Goal: Task Accomplishment & Management: Use online tool/utility

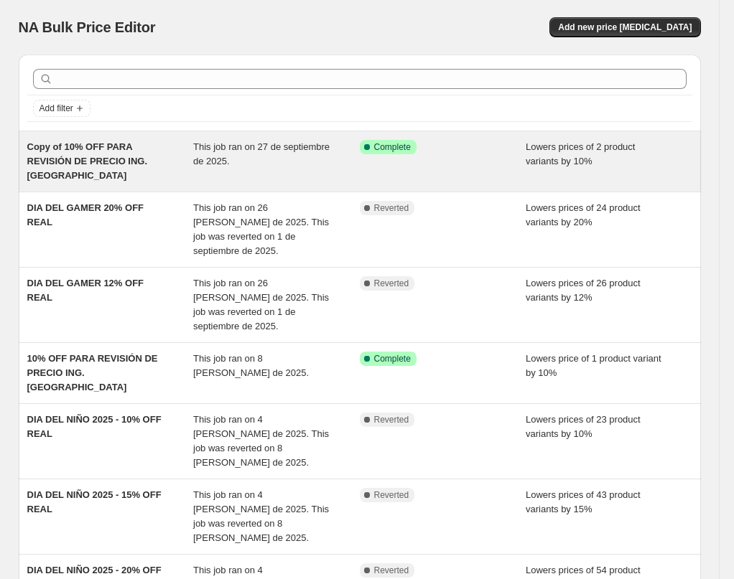
click at [291, 159] on div "This job ran on 27 de septiembre de 2025." at bounding box center [276, 161] width 167 height 43
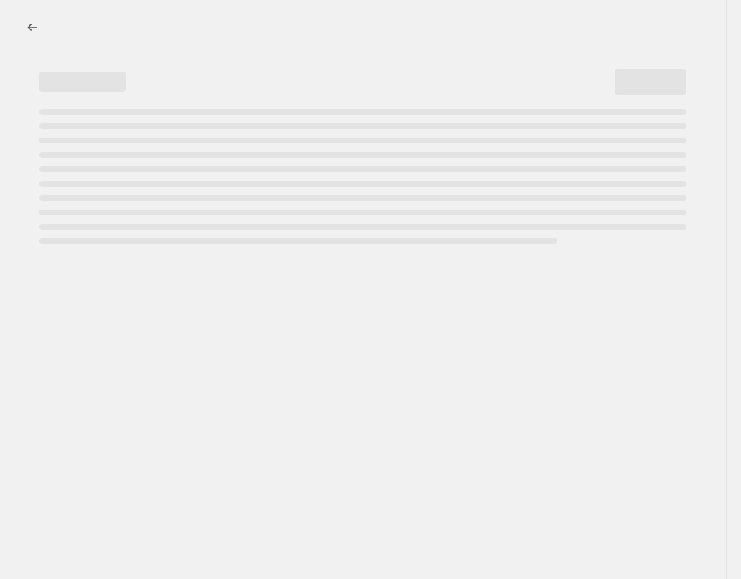
select select "percentage"
select select "no_change"
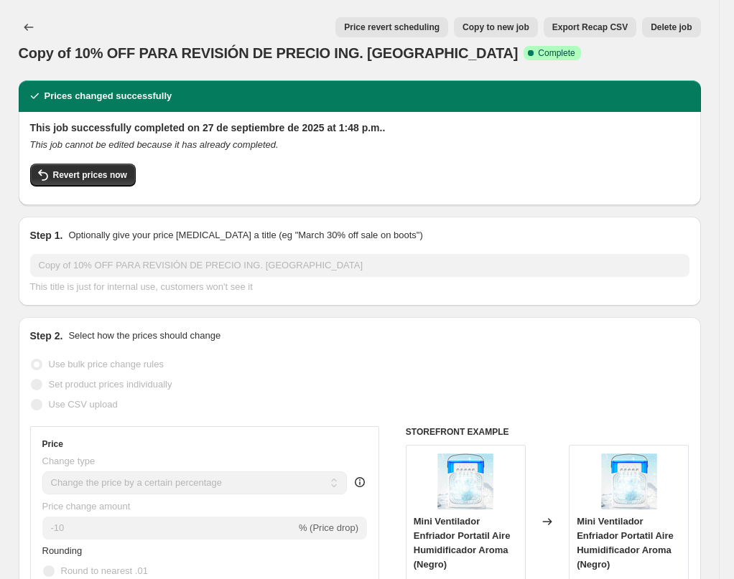
click at [490, 27] on span "Copy to new job" at bounding box center [495, 27] width 67 height 11
select select "percentage"
select select "no_change"
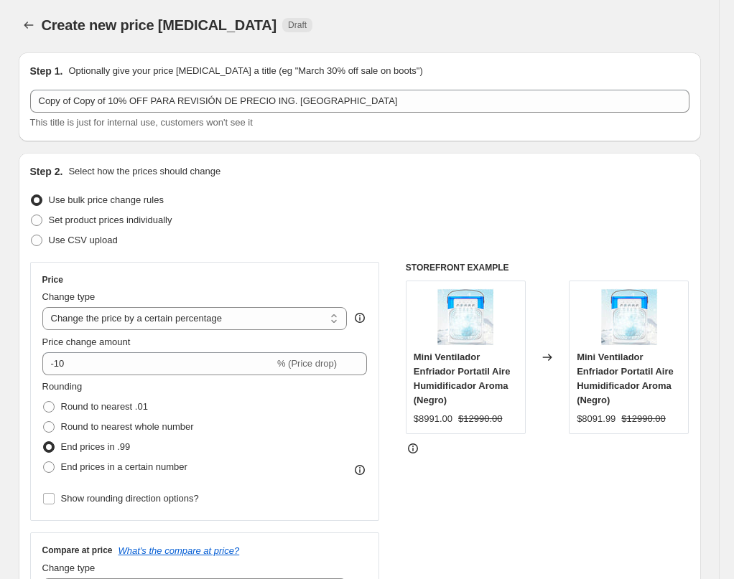
scroll to position [3, 0]
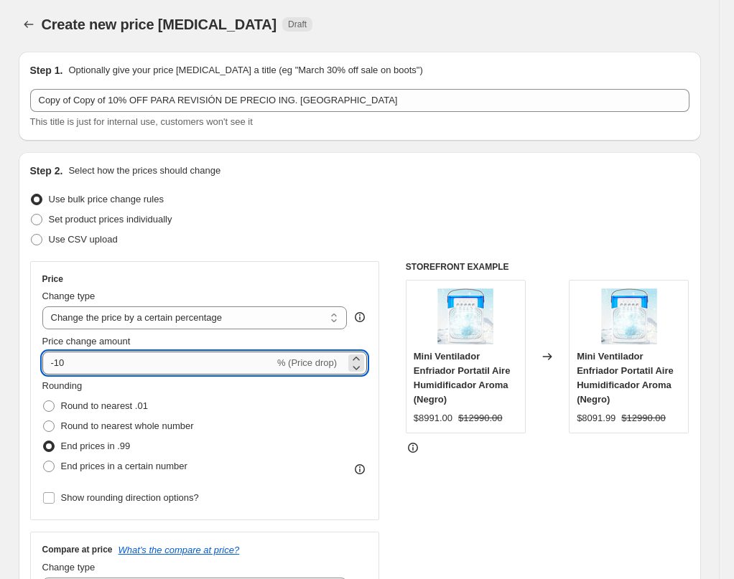
click at [98, 355] on input "-10" at bounding box center [158, 363] width 232 height 23
click at [100, 366] on input "-10" at bounding box center [158, 363] width 232 height 23
type input "-1"
type input "-20"
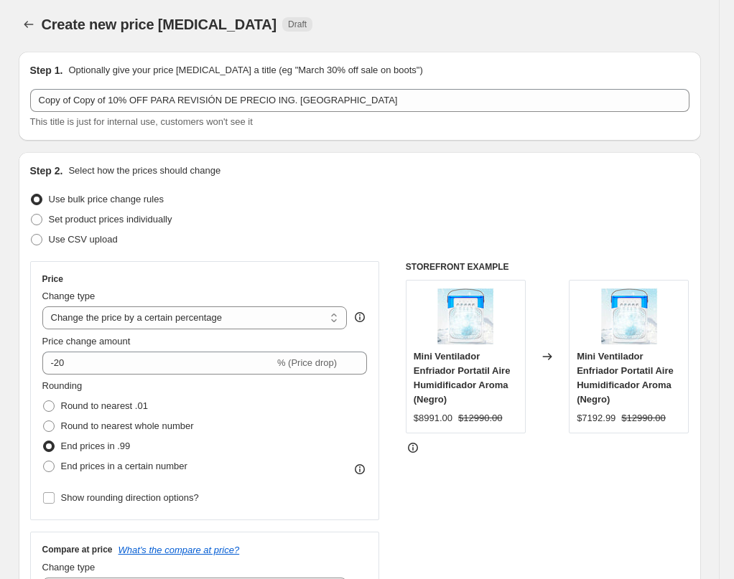
click at [524, 523] on div "STOREFRONT EXAMPLE Mini Ventilador Enfriador Portatil Aire Humidificador Aroma …" at bounding box center [548, 437] width 284 height 352
click at [35, 25] on icon "Price change jobs" at bounding box center [29, 24] width 14 height 14
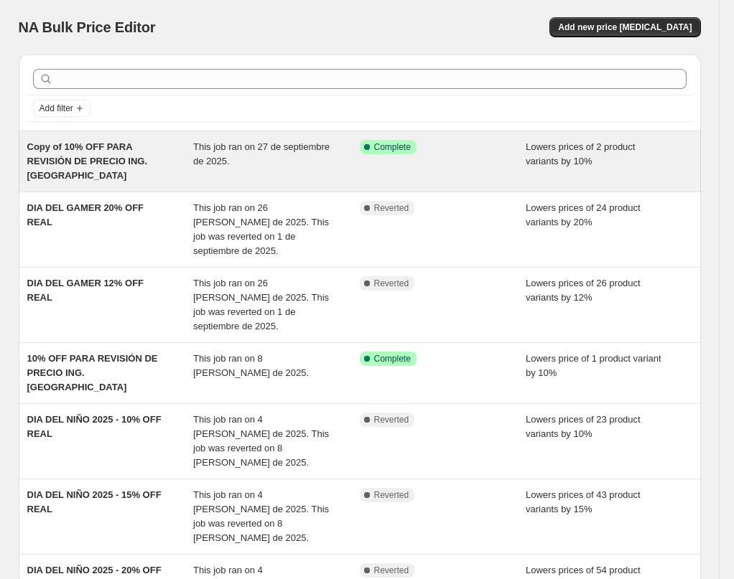
click at [117, 167] on div "Copy of 10% OFF PARA REVISIÓN DE PRECIO ING. [GEOGRAPHIC_DATA]" at bounding box center [110, 161] width 167 height 43
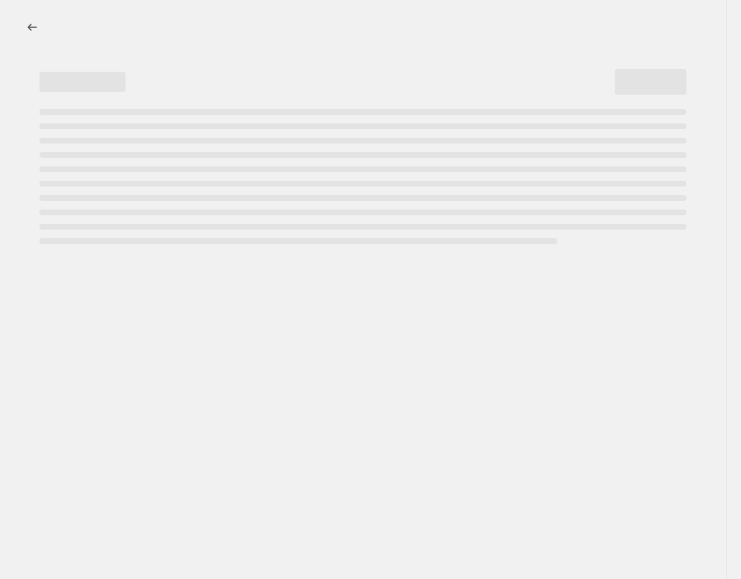
select select "percentage"
select select "no_change"
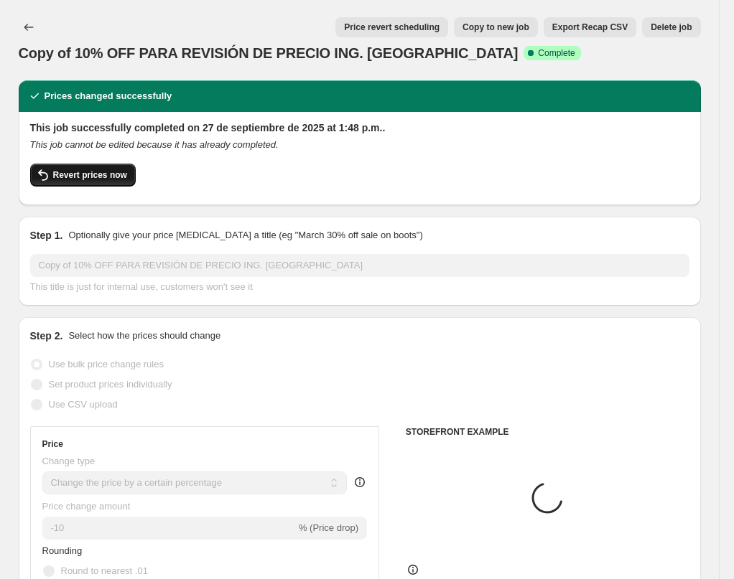
click at [81, 182] on button "Revert prices now" at bounding box center [83, 175] width 106 height 23
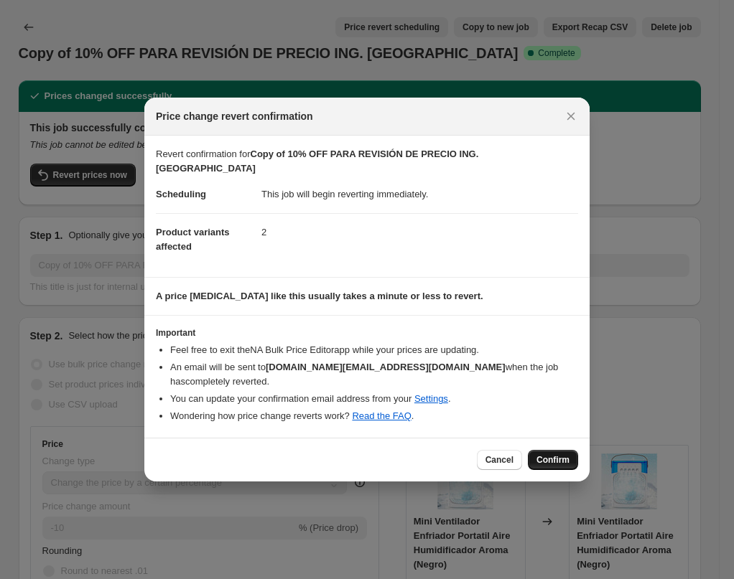
click at [558, 456] on span "Confirm" at bounding box center [552, 459] width 33 height 11
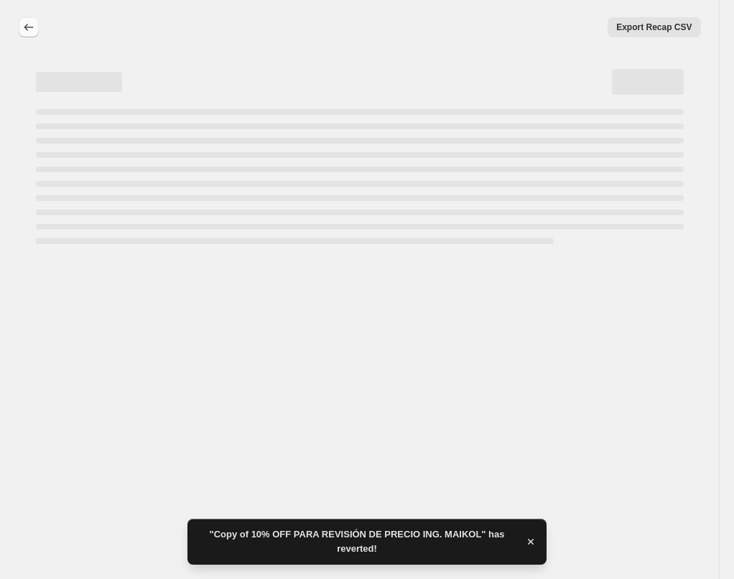
select select "percentage"
select select "no_change"
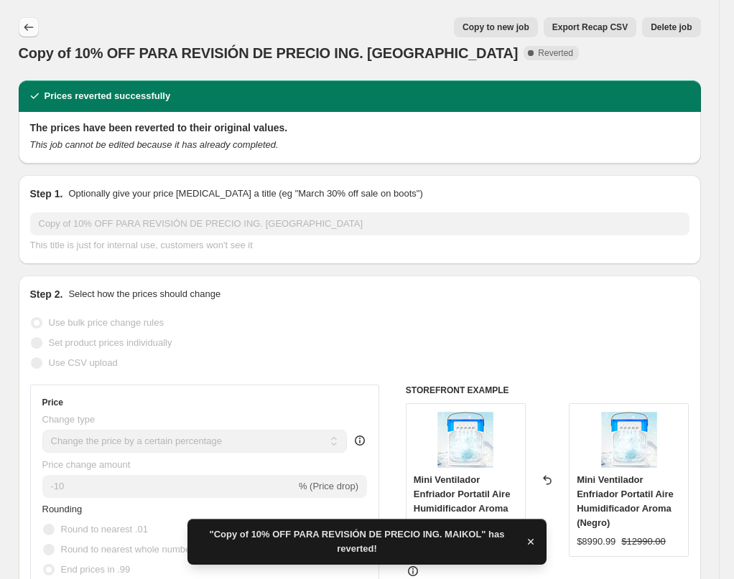
click at [32, 25] on icon "Price change jobs" at bounding box center [29, 27] width 14 height 14
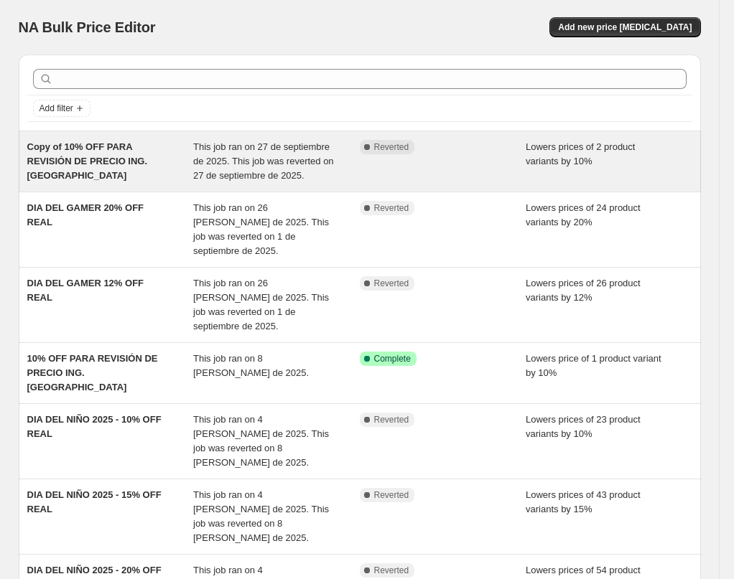
click at [169, 161] on div "Copy of 10% OFF PARA REVISIÓN DE PRECIO ING. [GEOGRAPHIC_DATA]" at bounding box center [110, 161] width 167 height 43
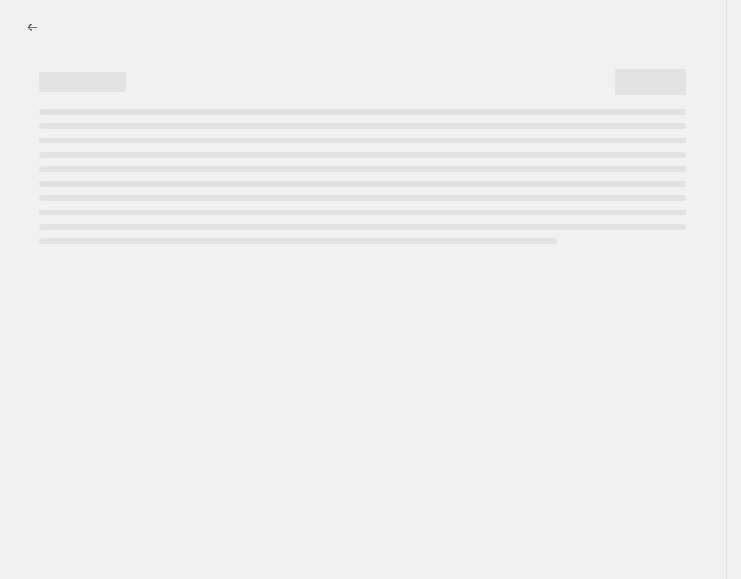
select select "percentage"
select select "no_change"
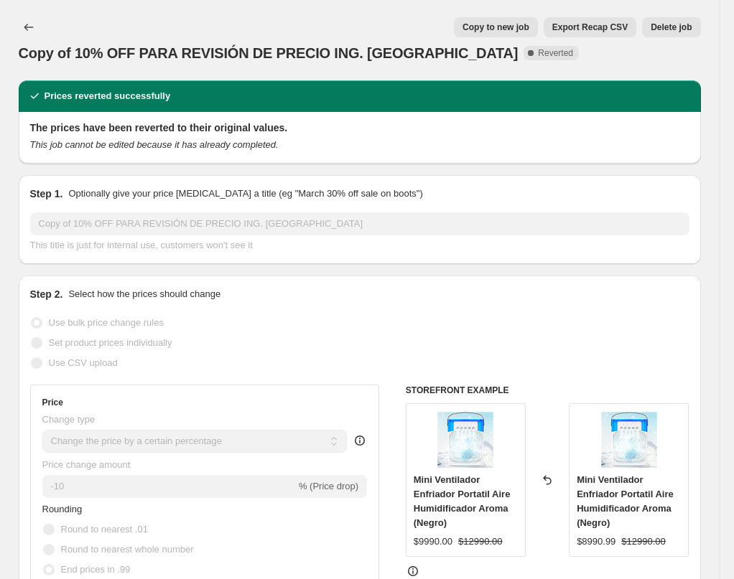
click at [511, 29] on span "Copy to new job" at bounding box center [495, 27] width 67 height 11
select select "percentage"
select select "no_change"
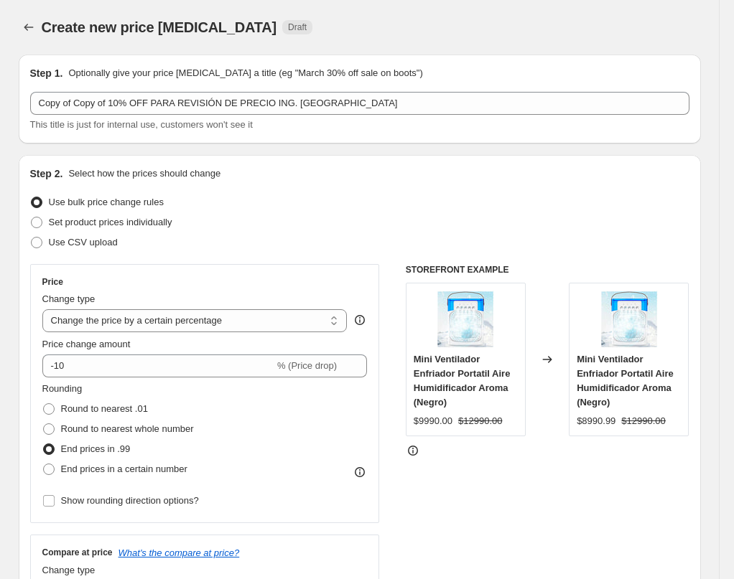
click at [519, 476] on div "STOREFRONT EXAMPLE Mini Ventilador Enfriador Portatil Aire Humidificador Aroma …" at bounding box center [548, 440] width 284 height 352
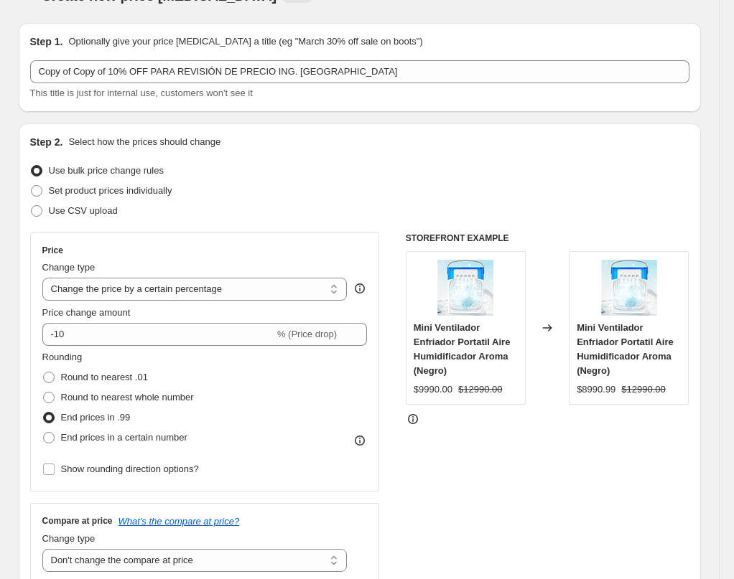
scroll to position [37, 0]
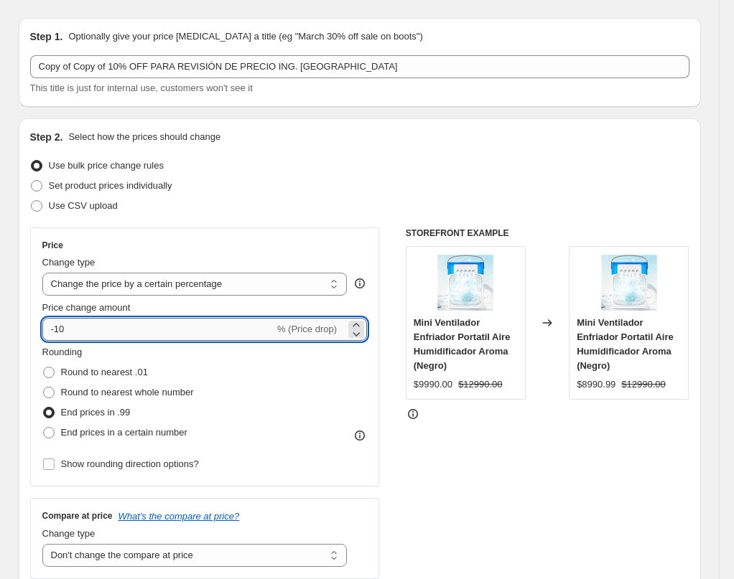
click at [128, 326] on input "-10" at bounding box center [158, 329] width 232 height 23
type input "-1"
type input "-9"
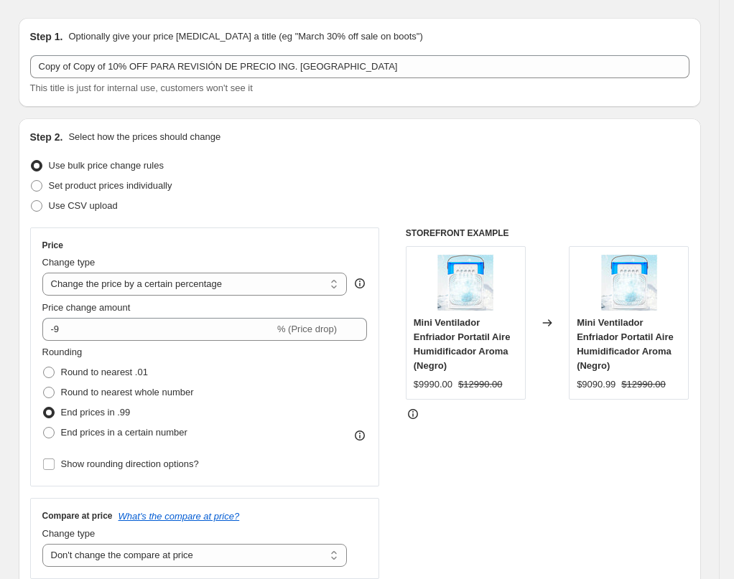
click at [449, 462] on div "STOREFRONT EXAMPLE Mini Ventilador Enfriador Portatil Aire Humidificador Aroma …" at bounding box center [548, 404] width 284 height 352
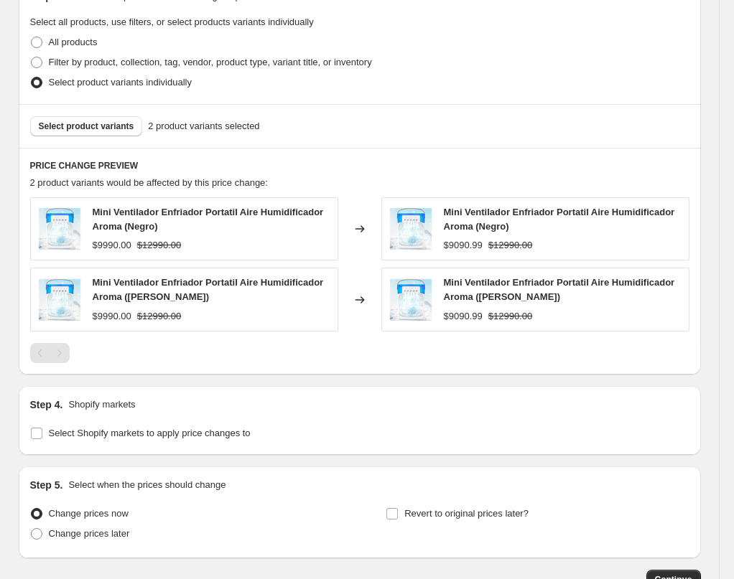
scroll to position [791, 0]
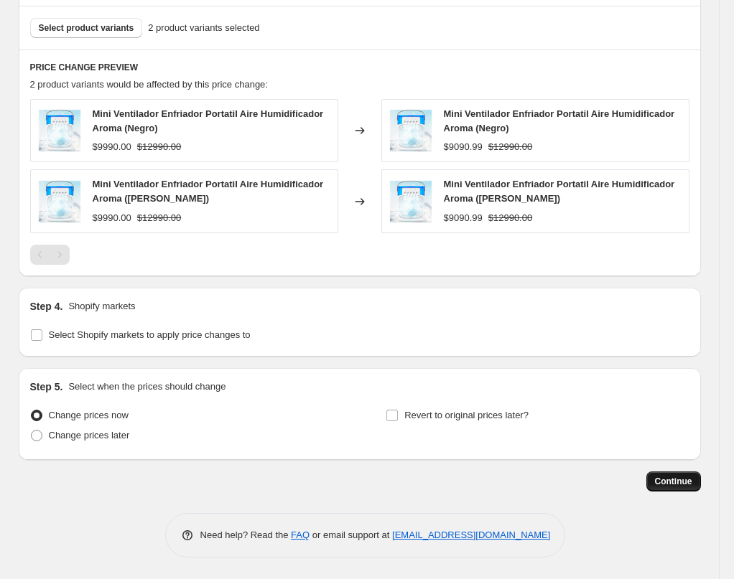
click at [684, 481] on span "Continue" at bounding box center [673, 481] width 37 height 11
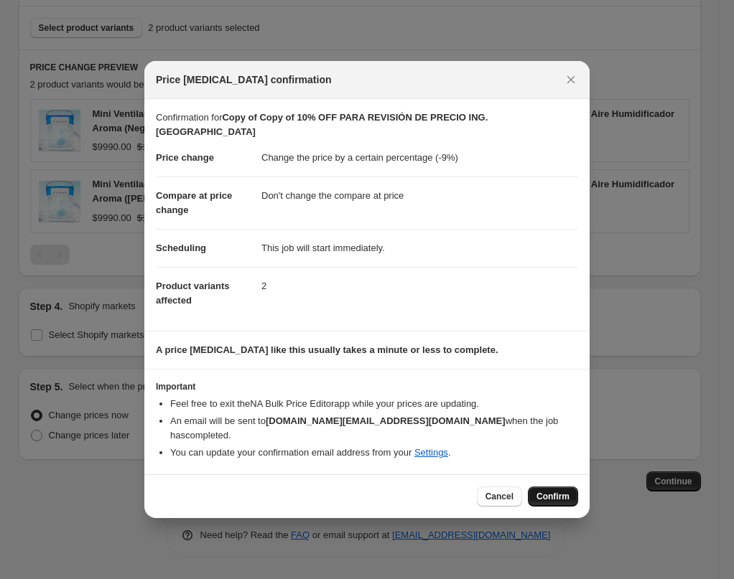
click at [543, 491] on span "Confirm" at bounding box center [552, 496] width 33 height 11
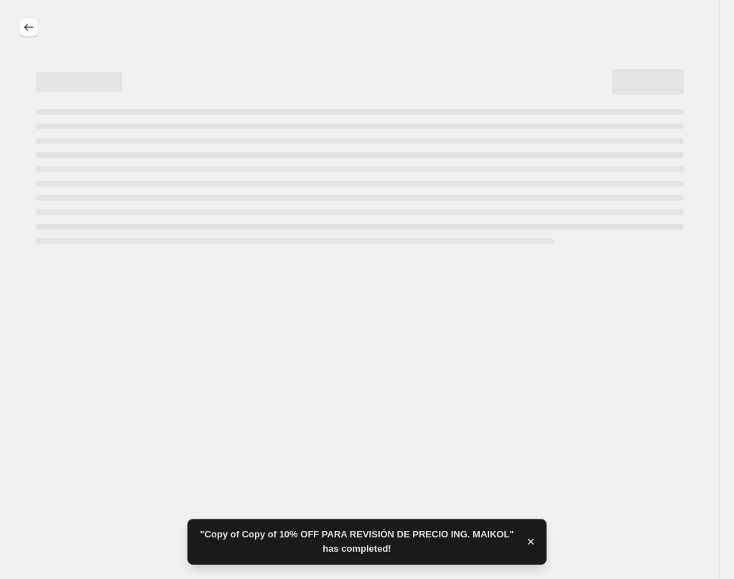
select select "percentage"
select select "no_change"
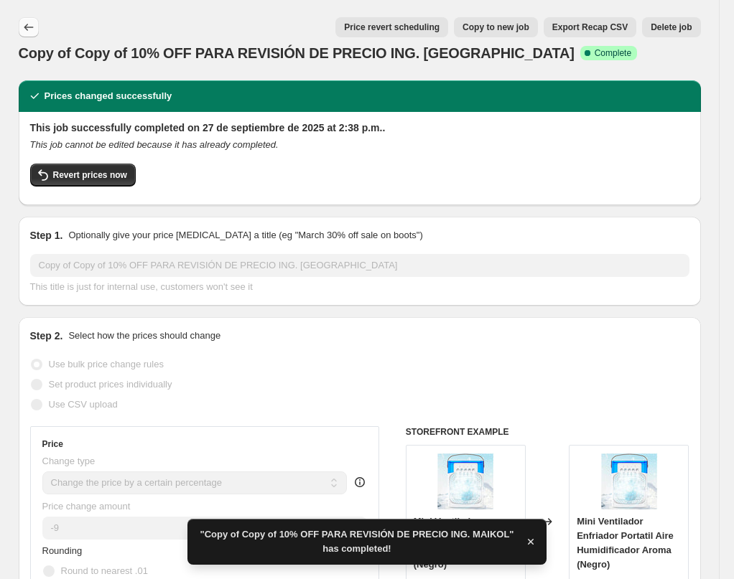
click at [36, 29] on icon "Price change jobs" at bounding box center [29, 27] width 14 height 14
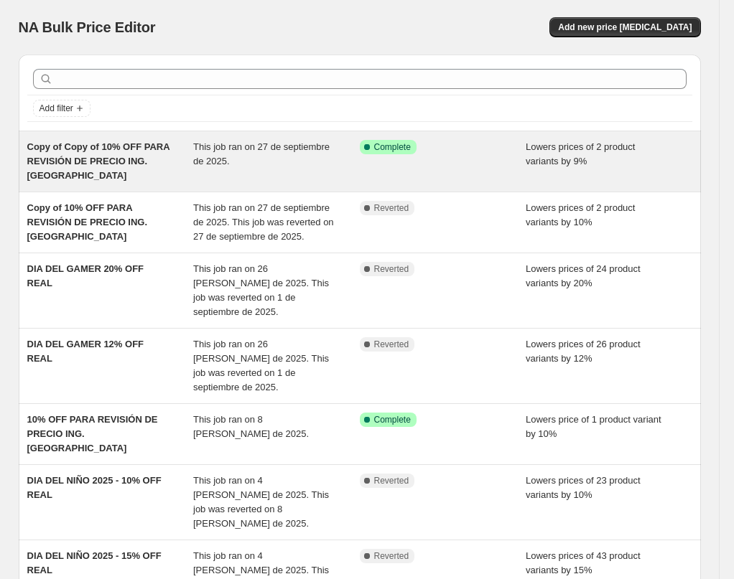
click at [151, 157] on div "Copy of Copy of 10% OFF PARA REVISIÓN DE PRECIO ING. [GEOGRAPHIC_DATA]" at bounding box center [110, 161] width 167 height 43
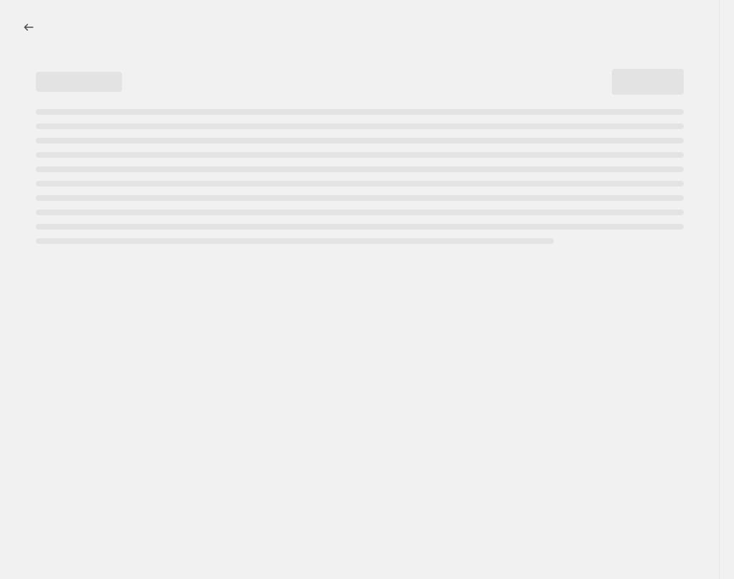
select select "percentage"
select select "no_change"
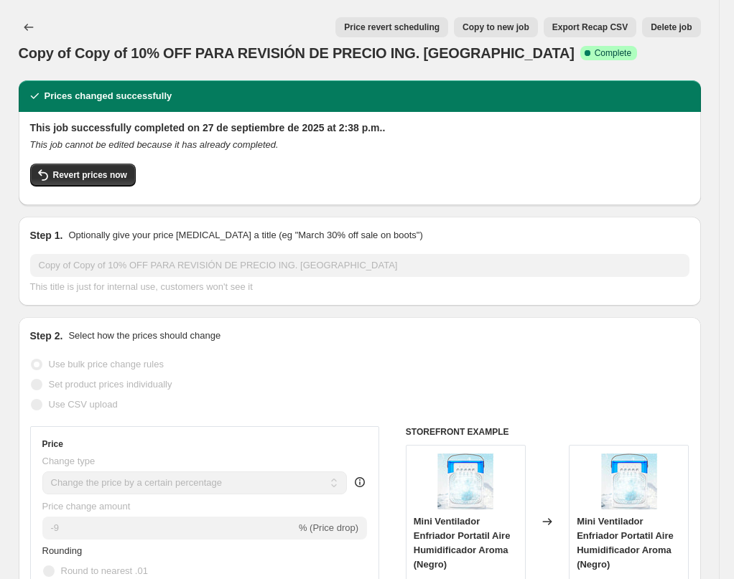
click at [472, 24] on span "Copy to new job" at bounding box center [495, 27] width 67 height 11
select select "percentage"
select select "no_change"
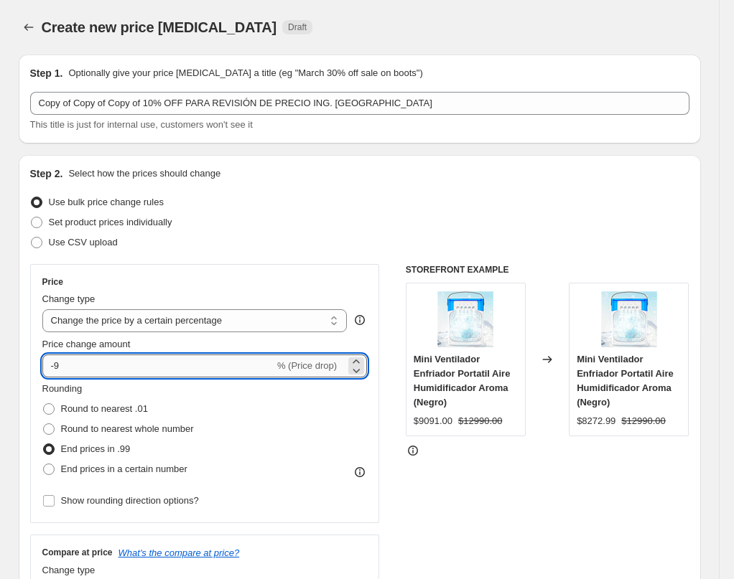
click at [88, 370] on input "-9" at bounding box center [158, 366] width 232 height 23
type input "-11"
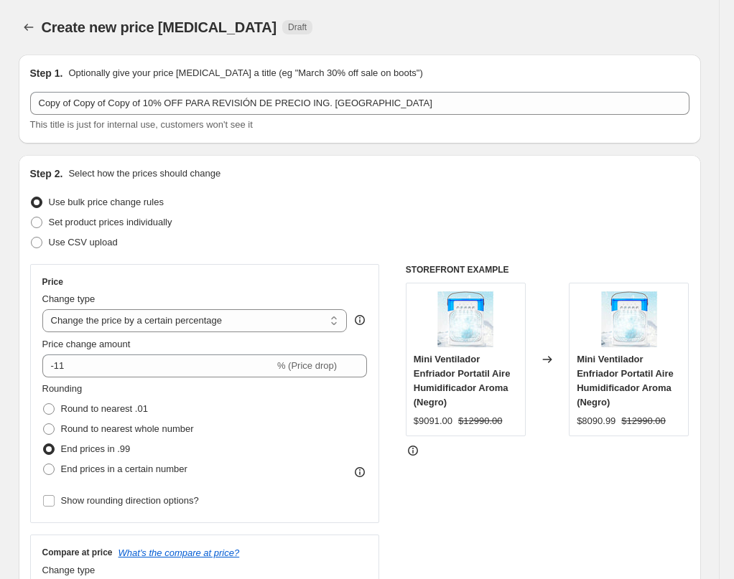
click at [305, 226] on div "Set product prices individually" at bounding box center [359, 222] width 659 height 20
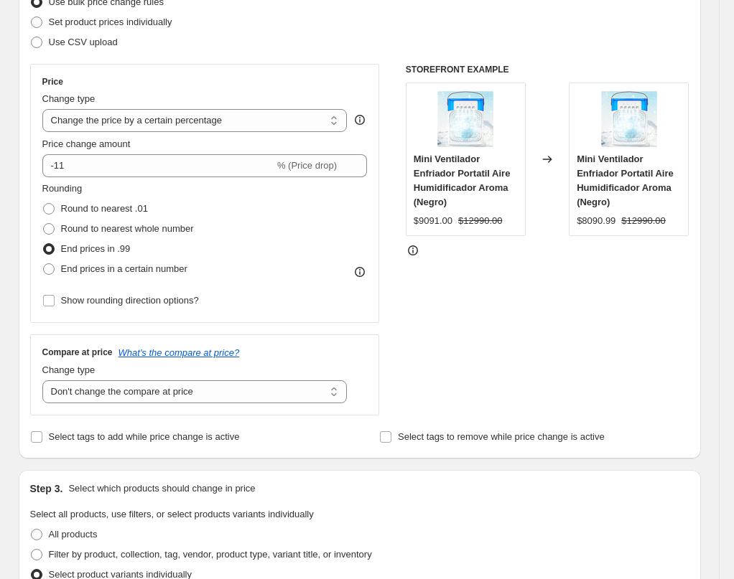
scroll to position [336, 0]
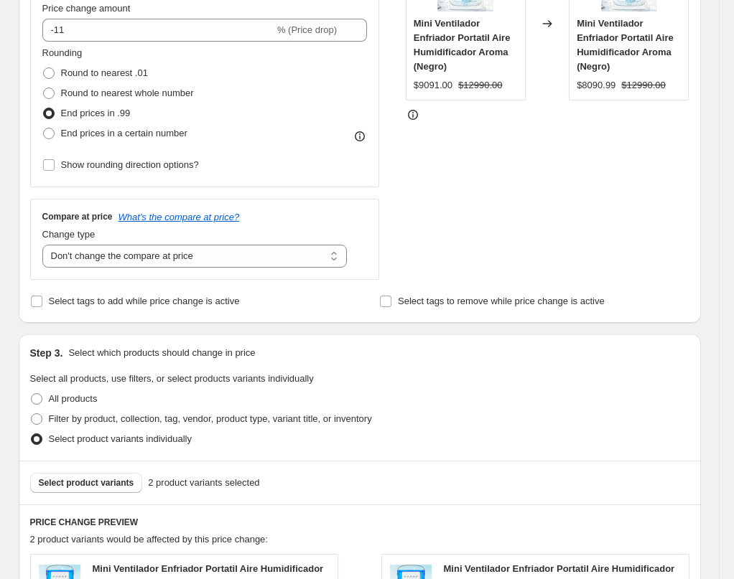
click at [476, 212] on div "STOREFRONT EXAMPLE Mini Ventilador Enfriador Portatil Aire Humidificador Aroma …" at bounding box center [548, 104] width 284 height 352
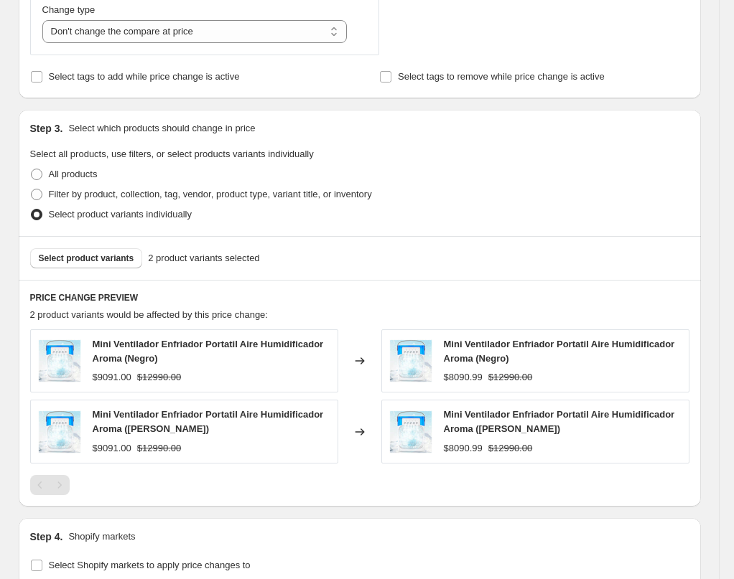
scroll to position [791, 0]
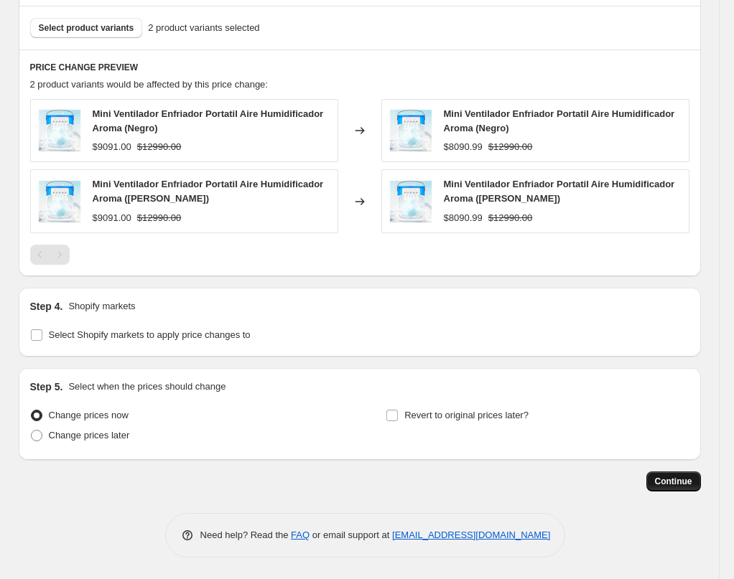
click at [672, 484] on span "Continue" at bounding box center [673, 481] width 37 height 11
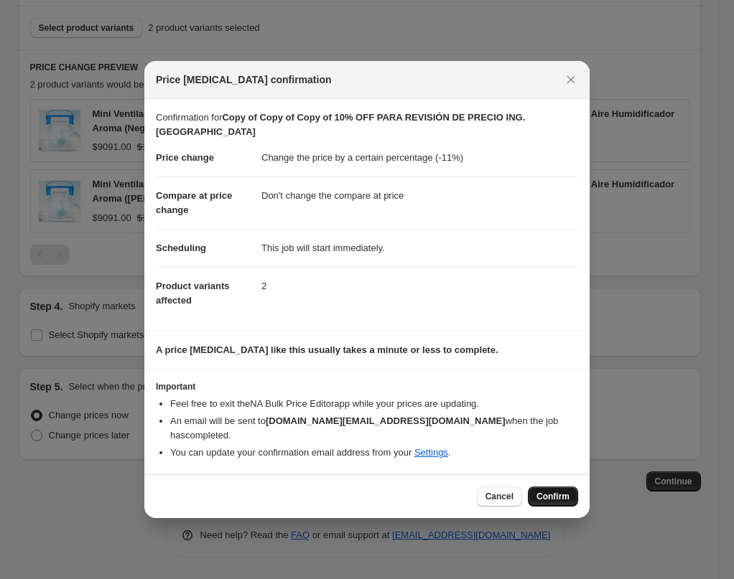
click at [551, 491] on span "Confirm" at bounding box center [552, 496] width 33 height 11
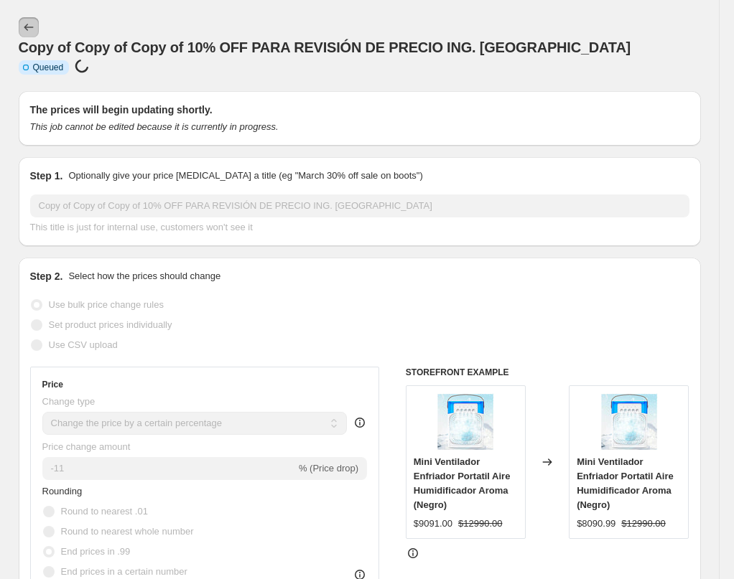
click at [34, 25] on icon "Price change jobs" at bounding box center [29, 27] width 14 height 14
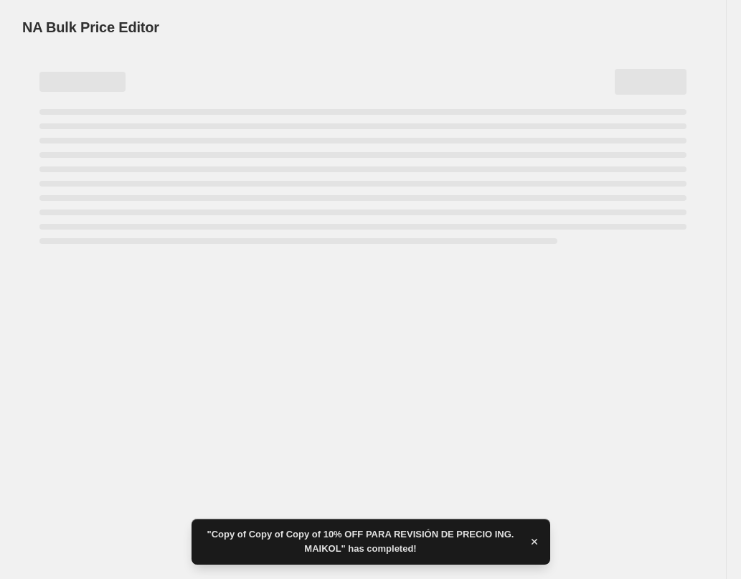
click at [127, 215] on div "Page loading" at bounding box center [362, 213] width 647 height 6
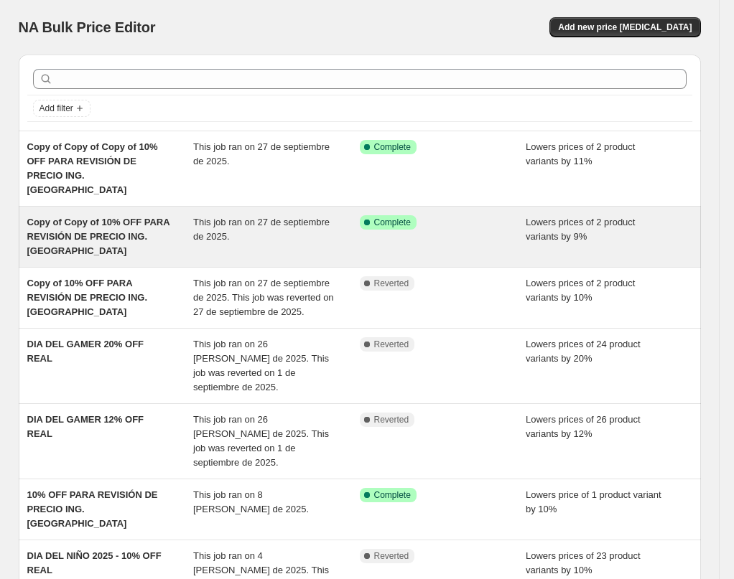
click at [164, 215] on div "Copy of Copy of 10% OFF PARA REVISIÓN DE PRECIO ING. [GEOGRAPHIC_DATA]" at bounding box center [110, 236] width 167 height 43
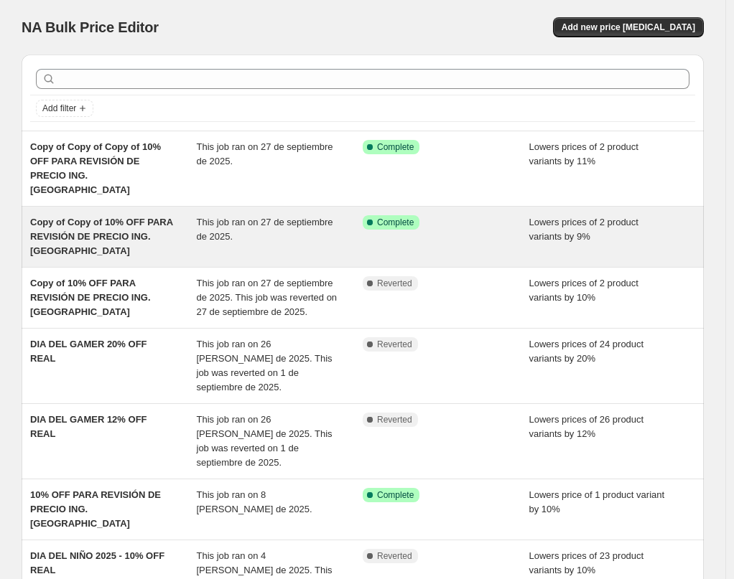
click at [149, 217] on span "Copy of Copy of 10% OFF PARA REVISIÓN DE PRECIO ING. [GEOGRAPHIC_DATA]" at bounding box center [101, 236] width 143 height 39
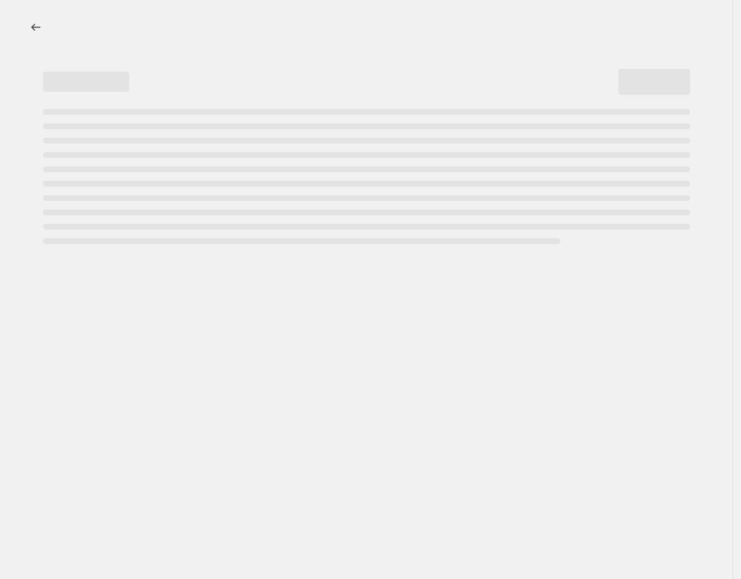
select select "percentage"
select select "no_change"
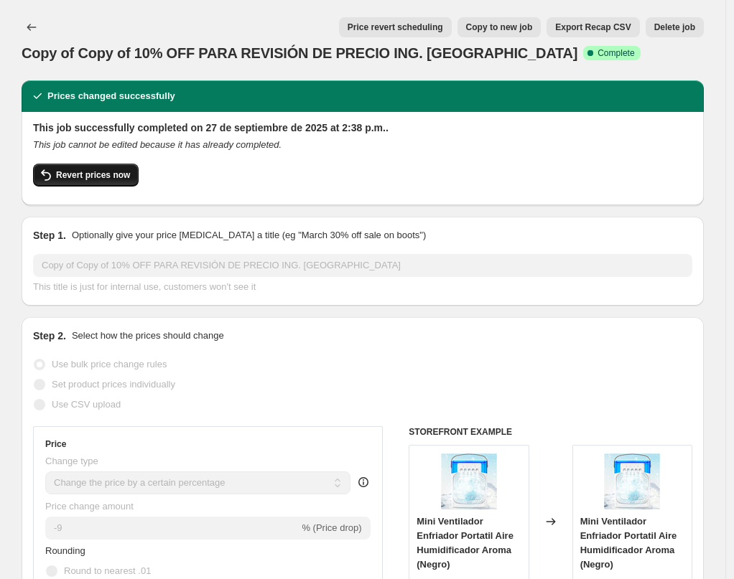
click at [105, 178] on span "Revert prices now" at bounding box center [93, 174] width 74 height 11
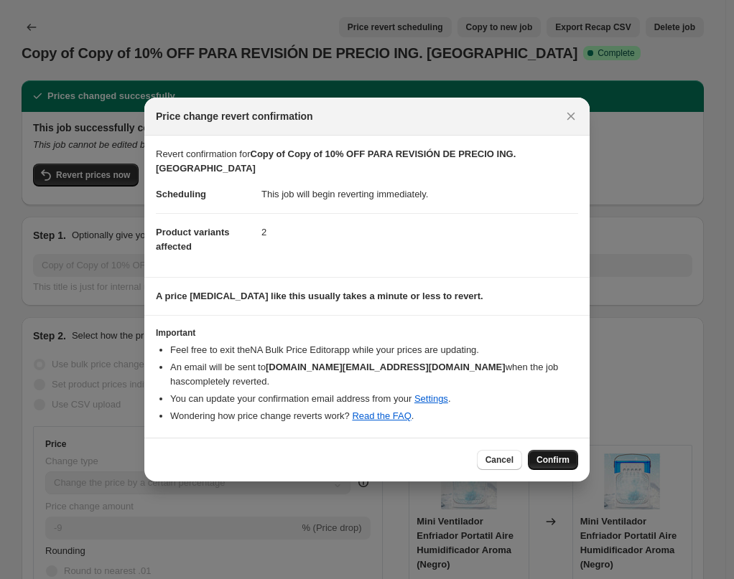
click at [548, 450] on button "Confirm" at bounding box center [553, 460] width 50 height 20
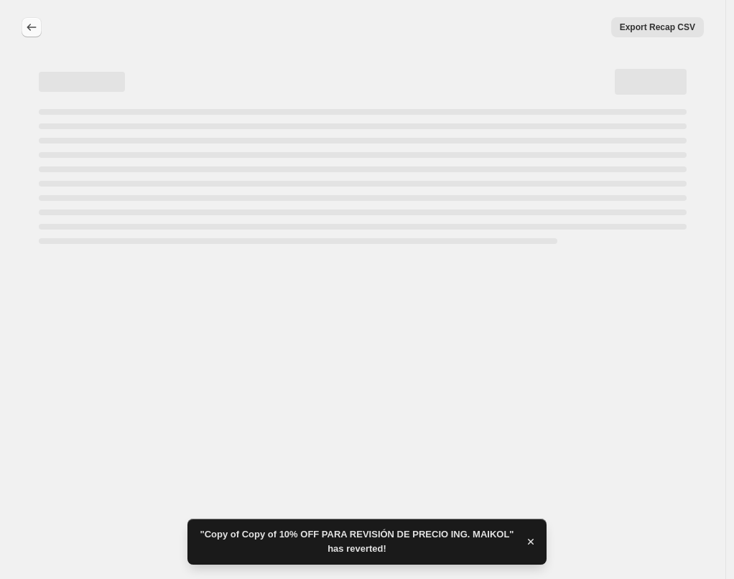
select select "percentage"
select select "no_change"
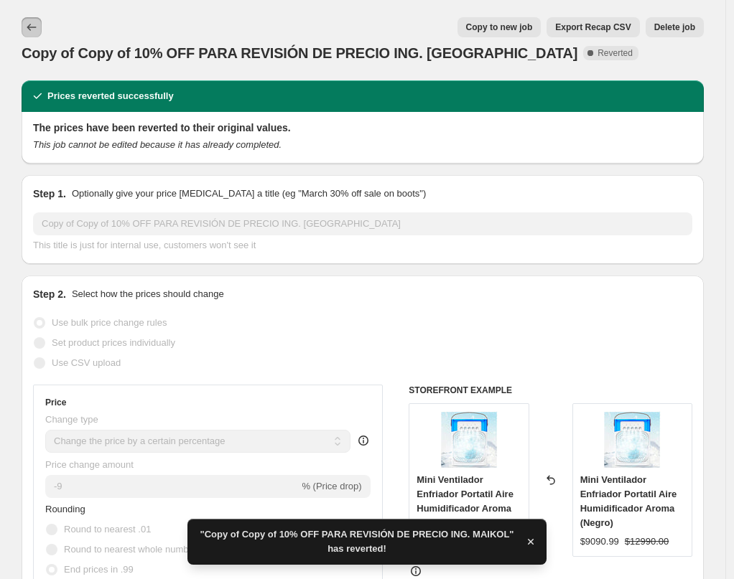
click at [32, 26] on icon "Price change jobs" at bounding box center [31, 27] width 14 height 14
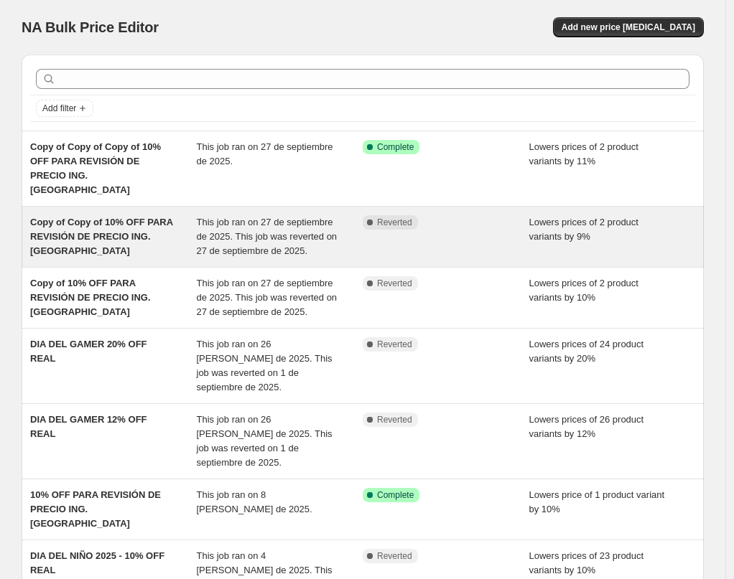
click at [129, 225] on span "Copy of Copy of 10% OFF PARA REVISIÓN DE PRECIO ING. [GEOGRAPHIC_DATA]" at bounding box center [101, 236] width 143 height 39
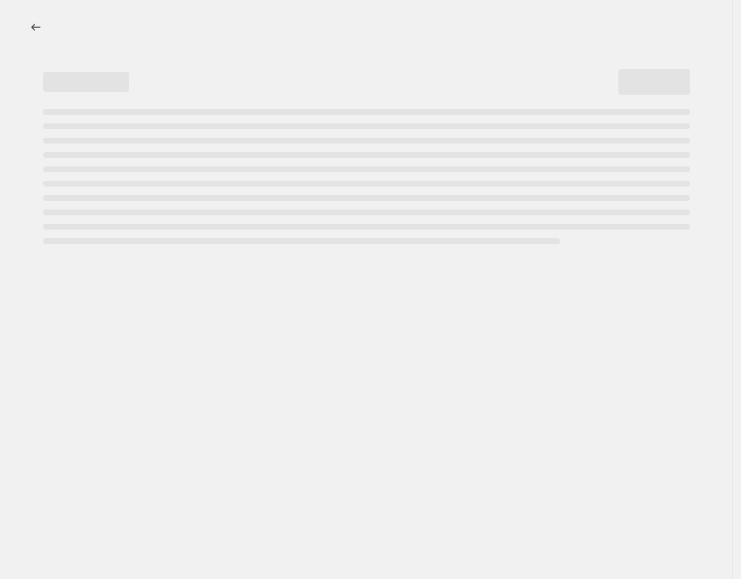
select select "percentage"
select select "no_change"
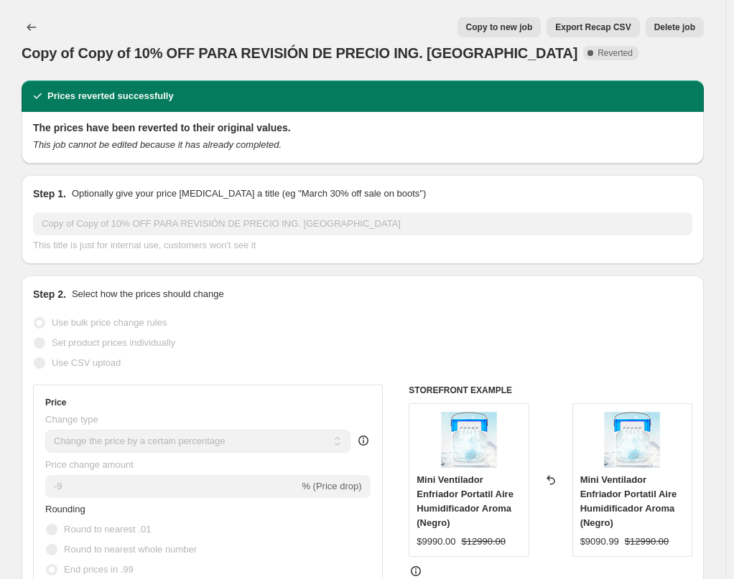
click at [662, 32] on span "Delete job" at bounding box center [674, 27] width 41 height 11
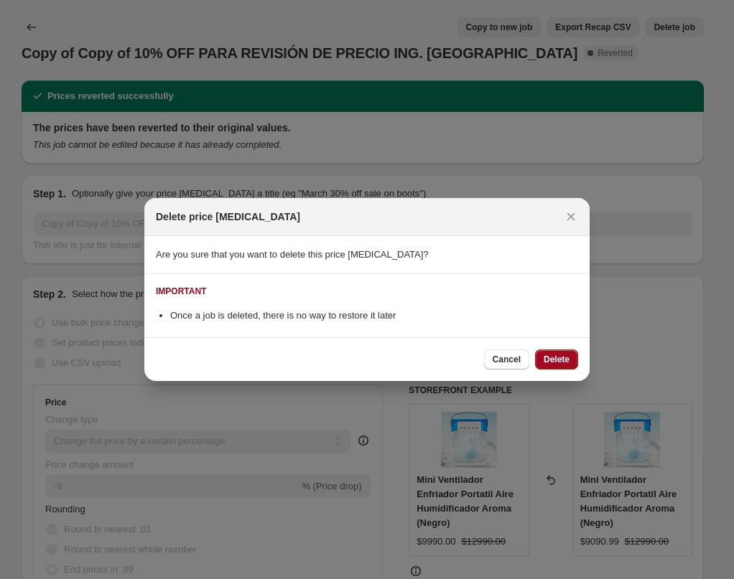
click at [560, 361] on span "Delete" at bounding box center [556, 359] width 26 height 11
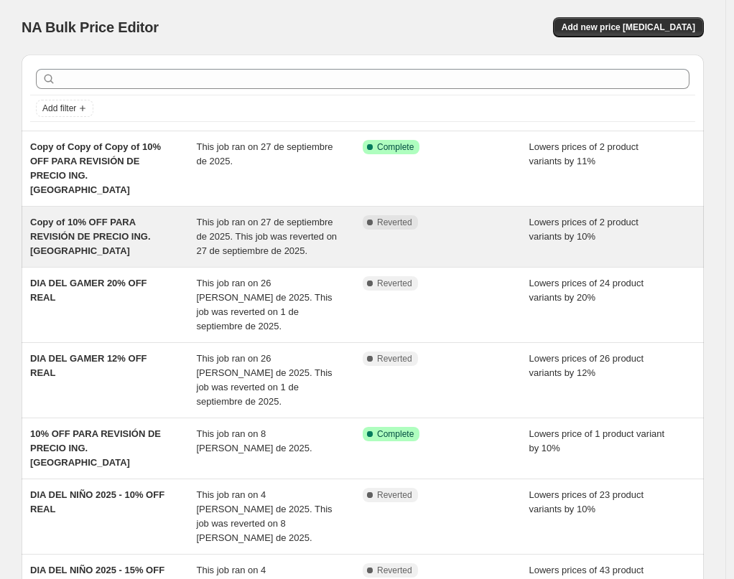
click at [151, 230] on div "Copy of 10% OFF PARA REVISIÓN DE PRECIO ING. [GEOGRAPHIC_DATA]" at bounding box center [113, 236] width 167 height 43
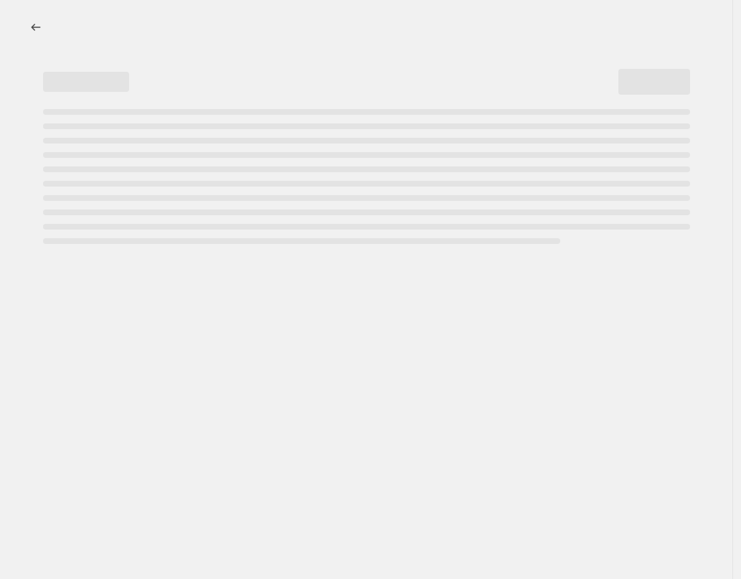
select select "percentage"
select select "no_change"
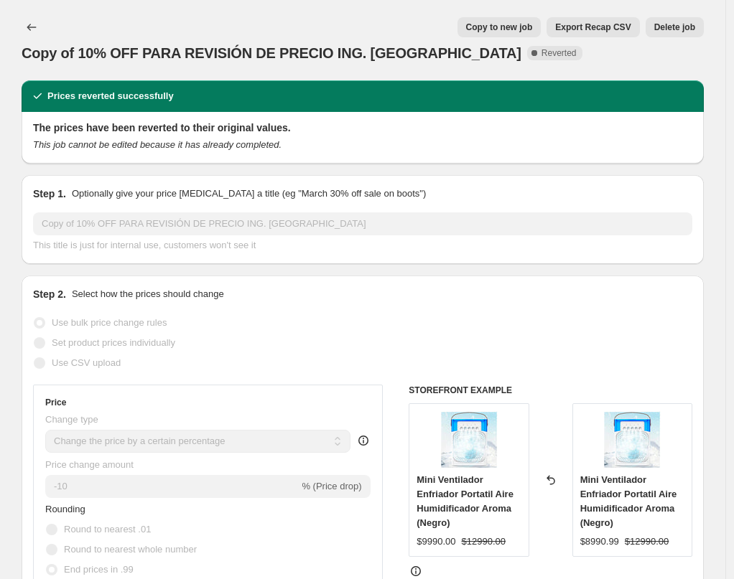
click at [690, 20] on button "Delete job" at bounding box center [674, 27] width 58 height 20
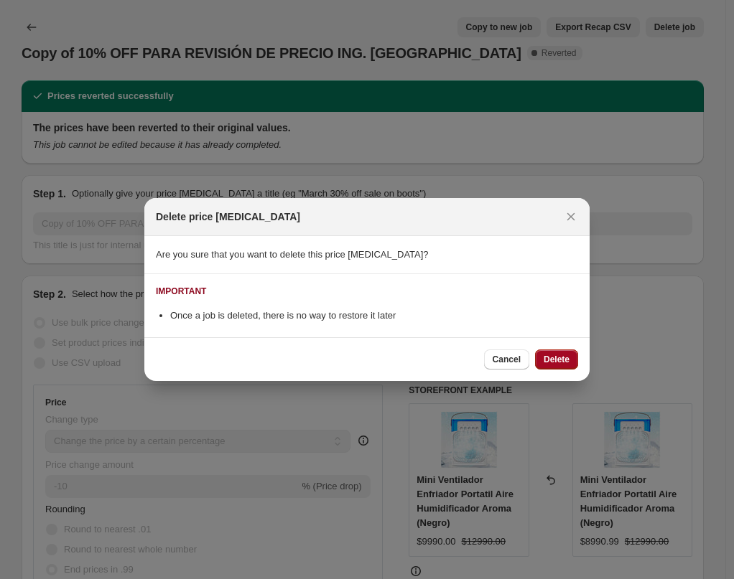
click at [557, 355] on span "Delete" at bounding box center [556, 359] width 26 height 11
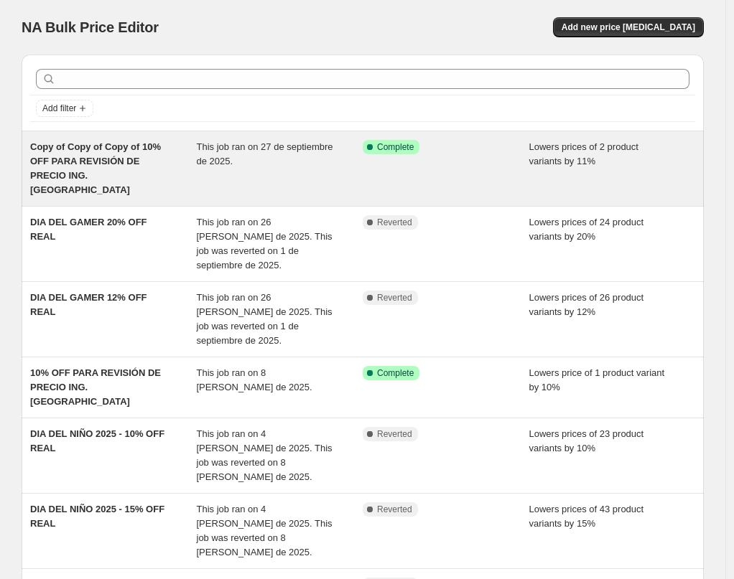
click at [143, 155] on div "Copy of Copy of Copy of 10% OFF PARA REVISIÓN DE PRECIO ING. [GEOGRAPHIC_DATA]" at bounding box center [113, 168] width 167 height 57
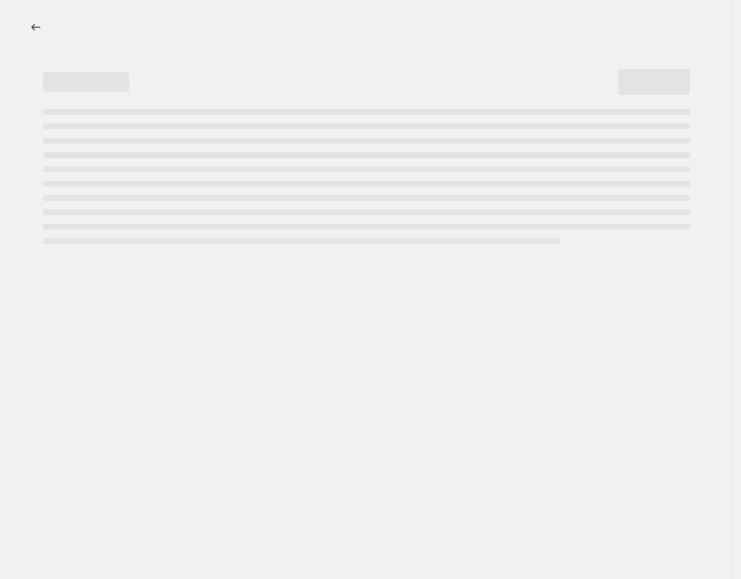
select select "percentage"
select select "no_change"
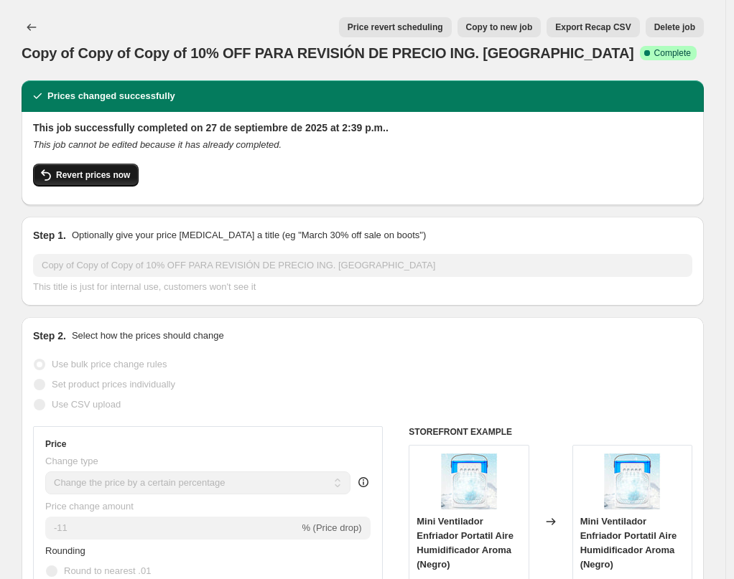
click at [93, 174] on span "Revert prices now" at bounding box center [93, 174] width 74 height 11
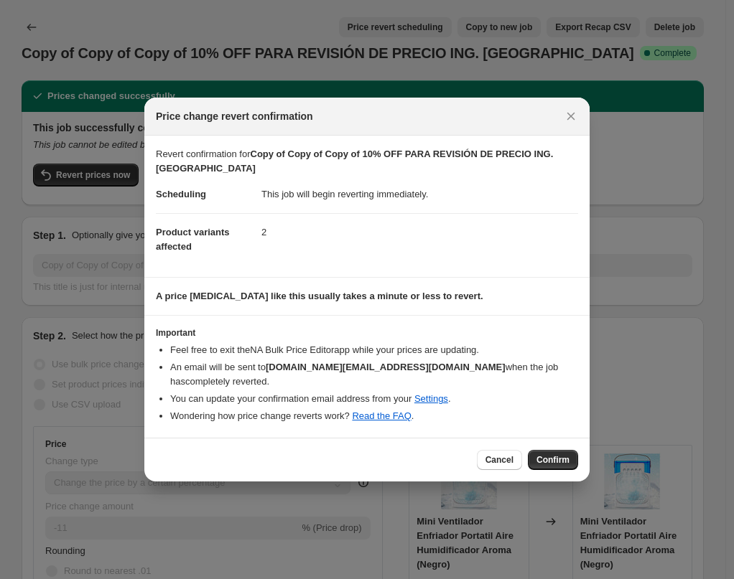
click at [543, 463] on span "Confirm" at bounding box center [552, 459] width 33 height 11
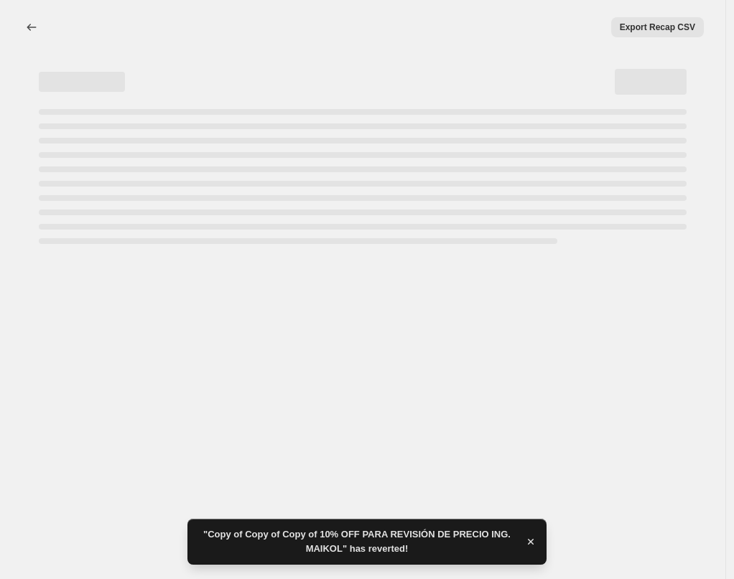
select select "percentage"
select select "no_change"
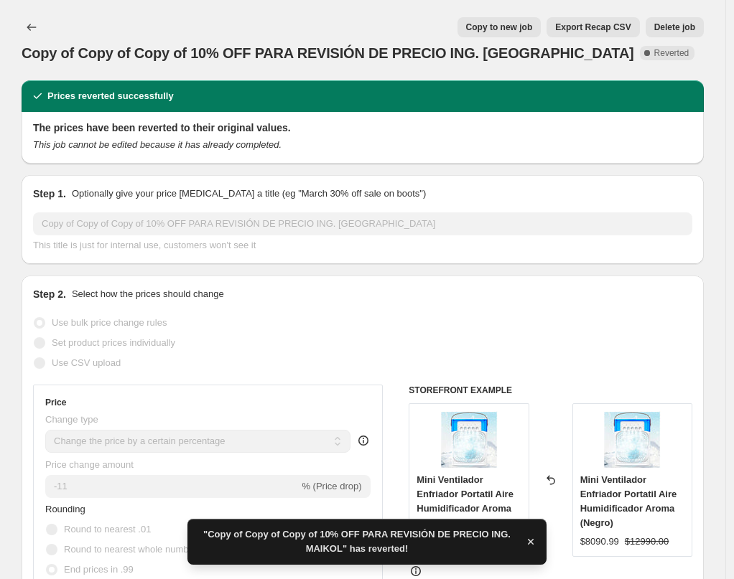
click at [480, 24] on span "Copy to new job" at bounding box center [499, 27] width 67 height 11
select select "percentage"
select select "no_change"
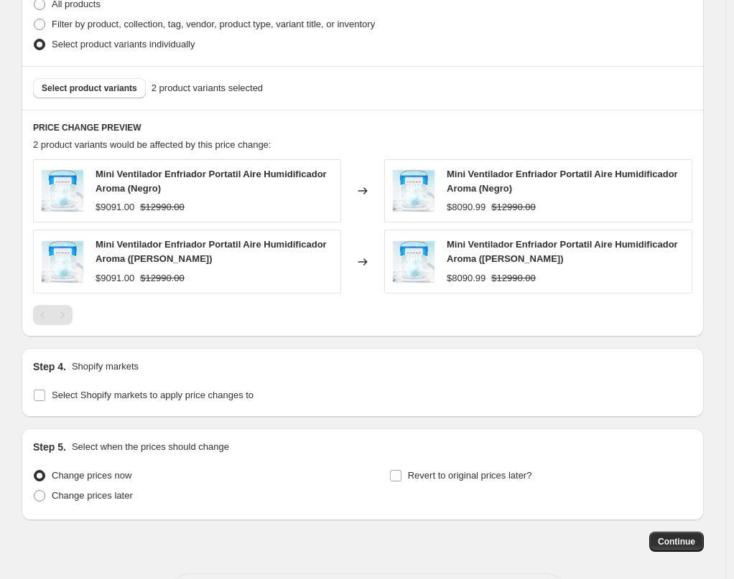
scroll to position [791, 0]
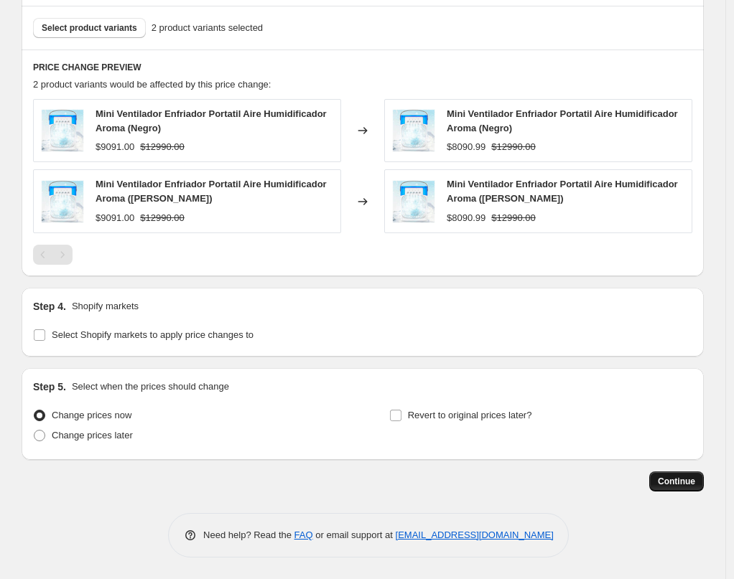
click at [678, 483] on span "Continue" at bounding box center [675, 481] width 37 height 11
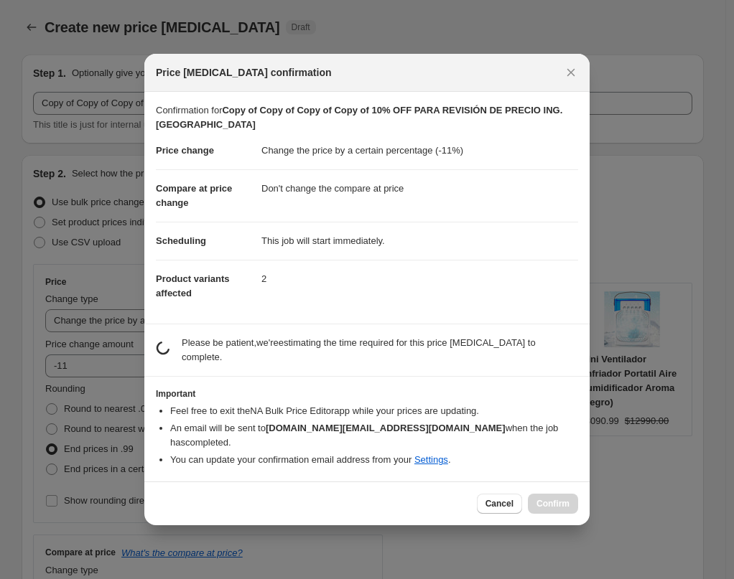
scroll to position [0, 0]
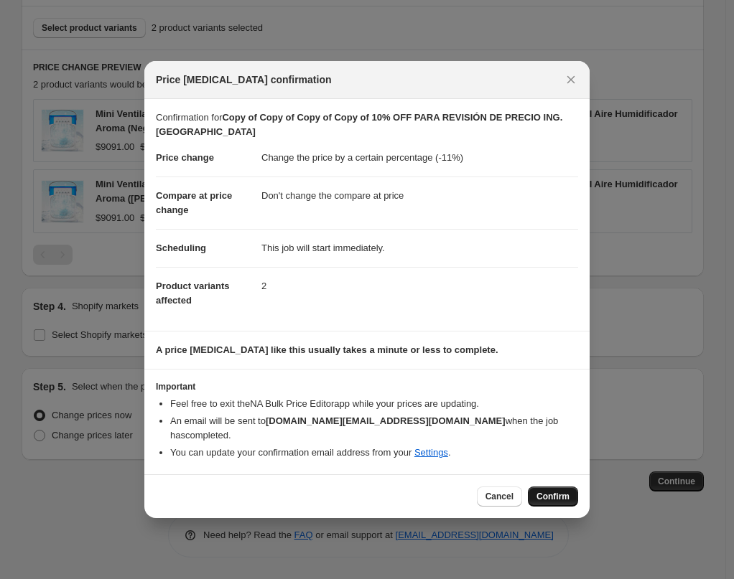
click at [547, 491] on span "Confirm" at bounding box center [552, 496] width 33 height 11
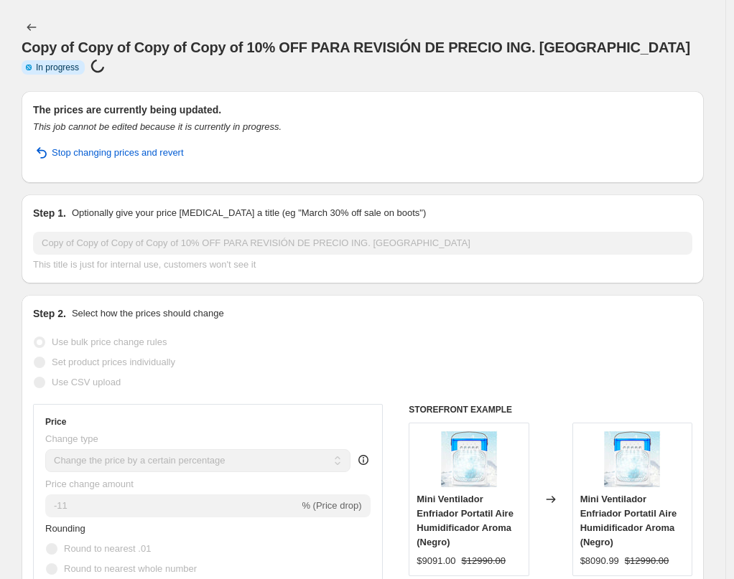
select select "percentage"
select select "no_change"
